Goal: Task Accomplishment & Management: Complete application form

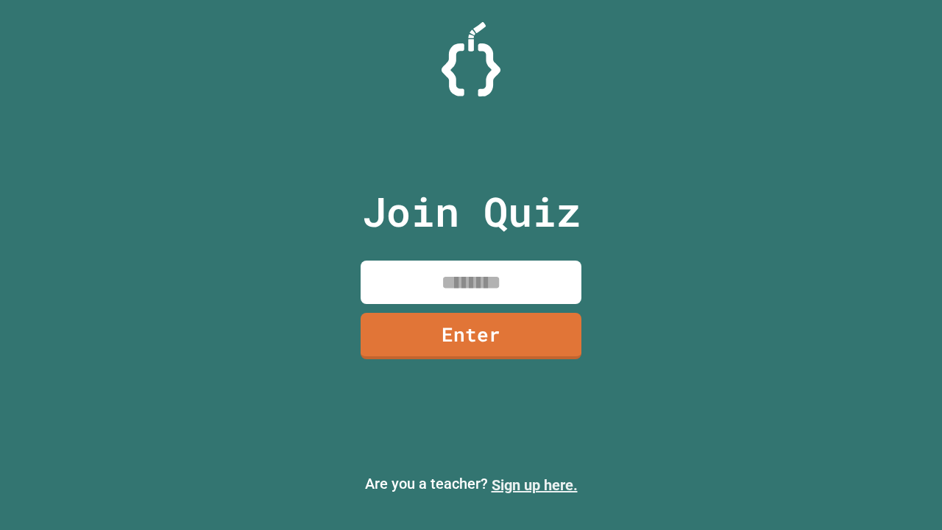
click at [534, 485] on link "Sign up here." at bounding box center [535, 485] width 86 height 18
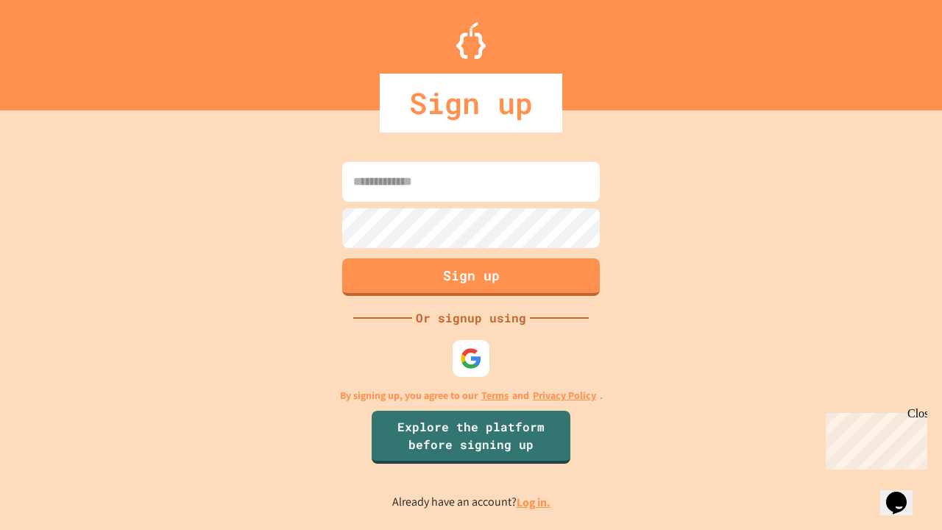
click at [534, 502] on link "Log in." at bounding box center [534, 502] width 34 height 15
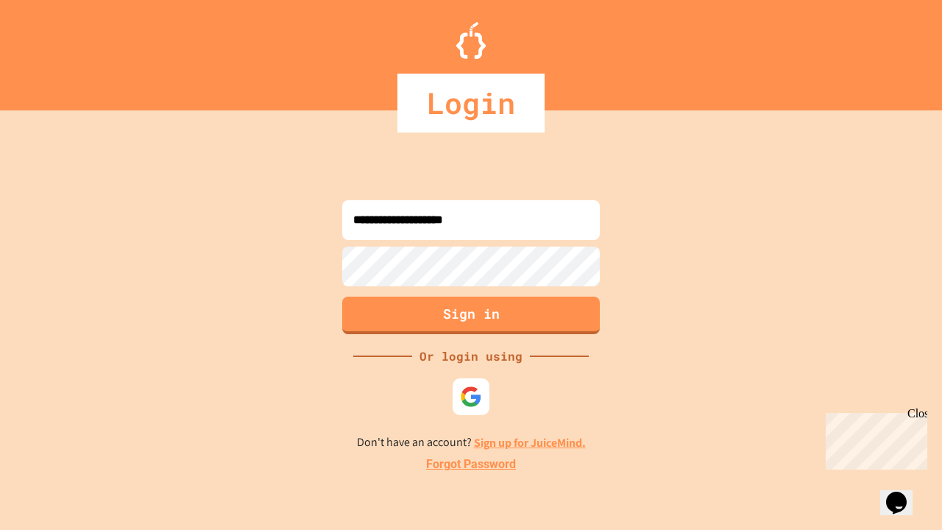
type input "**********"
